Goal: Transaction & Acquisition: Purchase product/service

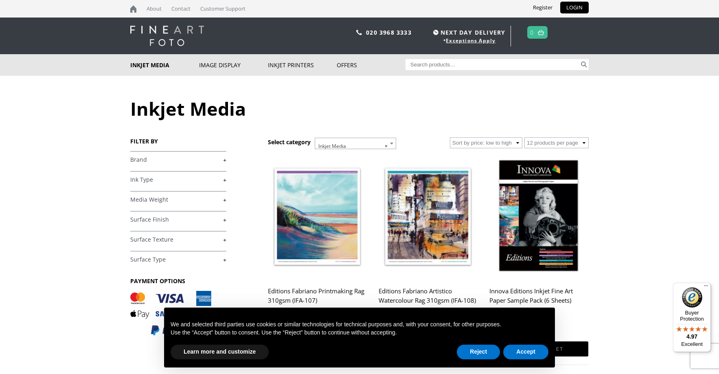
click at [225, 158] on link "+" at bounding box center [178, 160] width 96 height 8
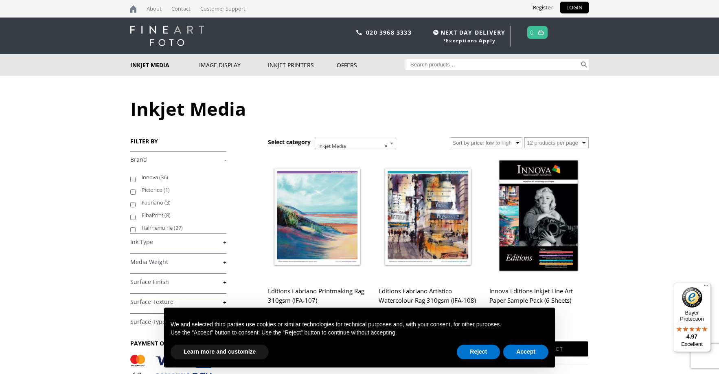
click at [147, 230] on label "Hahnemuhle (27)" at bounding box center [180, 228] width 77 height 13
click at [136, 230] on input "Hahnemuhle (27)" at bounding box center [132, 229] width 5 height 5
checkbox input "true"
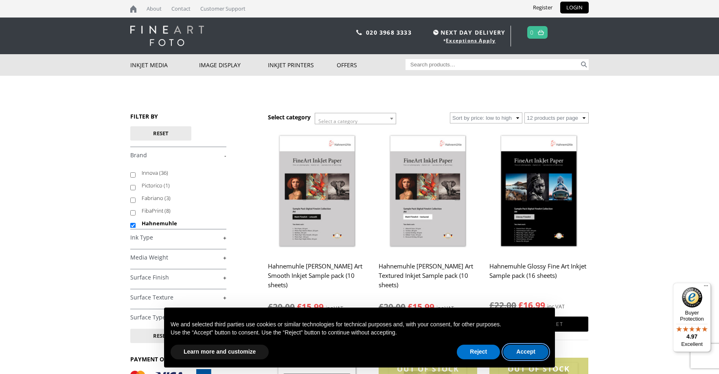
click at [529, 352] on button "Accept" at bounding box center [525, 352] width 45 height 15
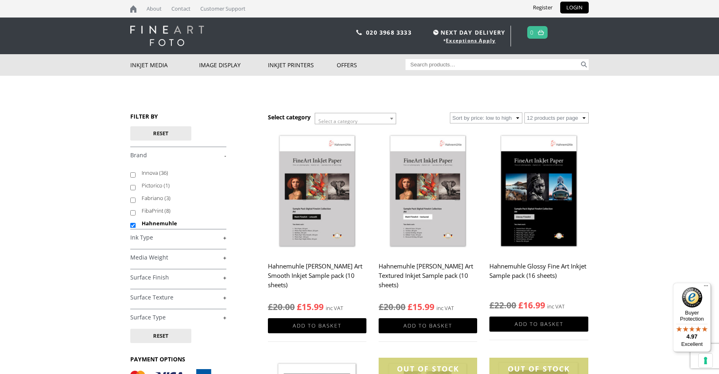
click at [444, 66] on input "Search for:" at bounding box center [493, 64] width 174 height 11
type input "bamboo"
click at [584, 64] on button "Search" at bounding box center [584, 64] width 9 height 11
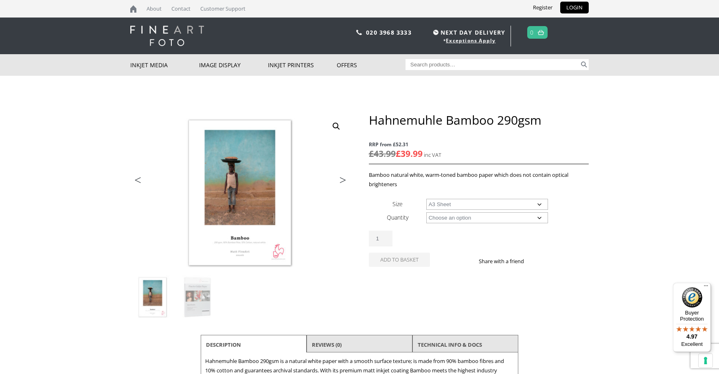
select select "a3-sheet"
select select "25-sheets"
select select "a3-sheet"
click at [467, 345] on link "TECHNICAL INFO & DOCS" at bounding box center [450, 344] width 64 height 15
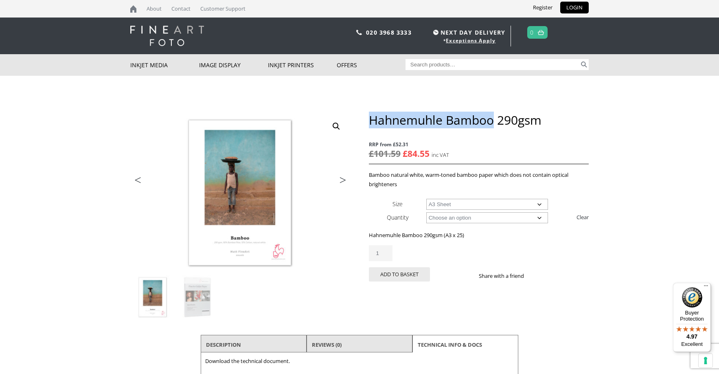
drag, startPoint x: 371, startPoint y: 121, endPoint x: 491, endPoint y: 121, distance: 120.2
click at [491, 121] on h1 "Hahnemuhle Bamboo 290gsm" at bounding box center [479, 119] width 220 height 15
copy h1 "Hahnemuhle Bamboo"
click at [460, 66] on input "Search for:" at bounding box center [493, 64] width 174 height 11
click at [134, 9] on link at bounding box center [135, 9] width 11 height 18
